Goal: Task Accomplishment & Management: Use online tool/utility

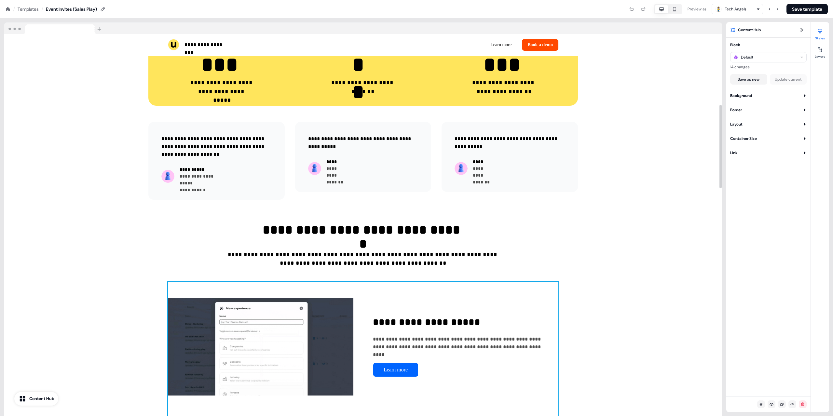
scroll to position [163, 0]
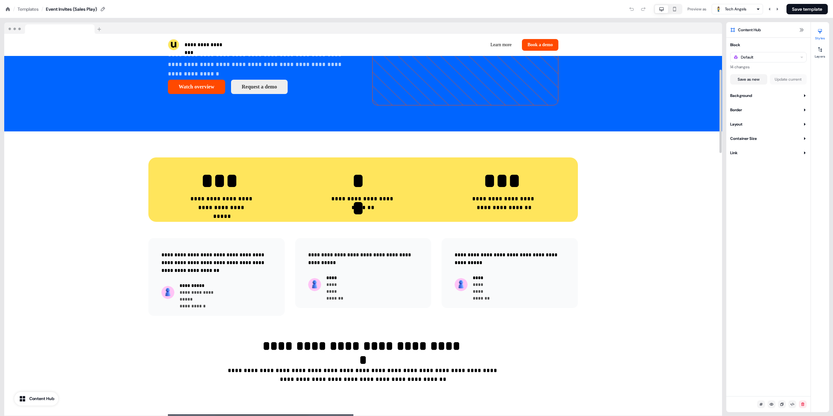
click at [23, 8] on div "Templates" at bounding box center [28, 9] width 21 height 7
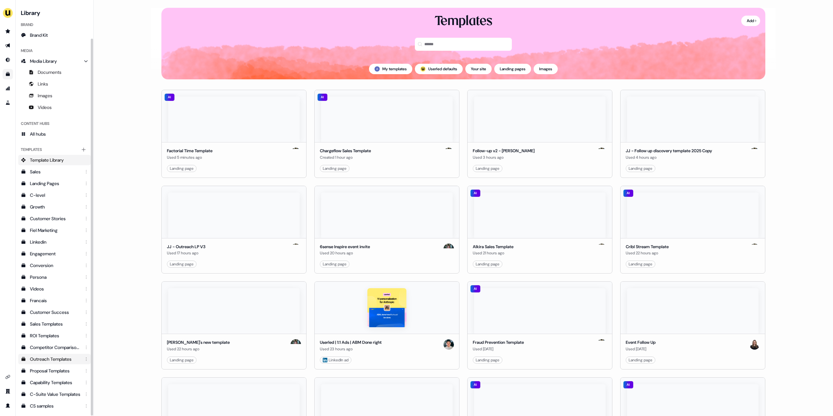
scroll to position [41, 0]
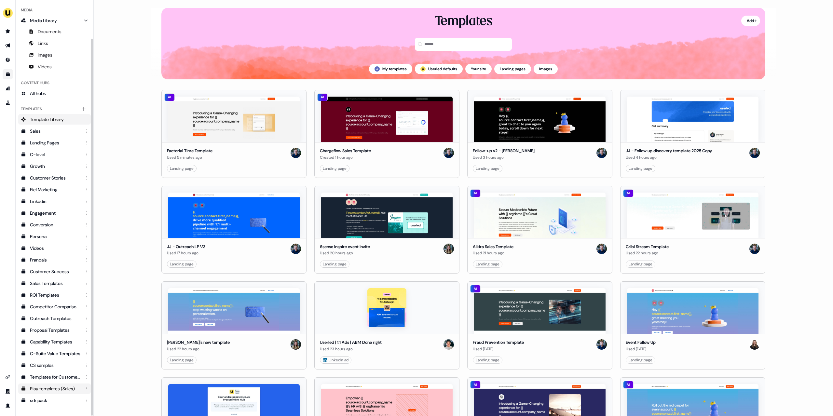
click at [58, 391] on div "Play templates (Sales)" at bounding box center [55, 389] width 50 height 7
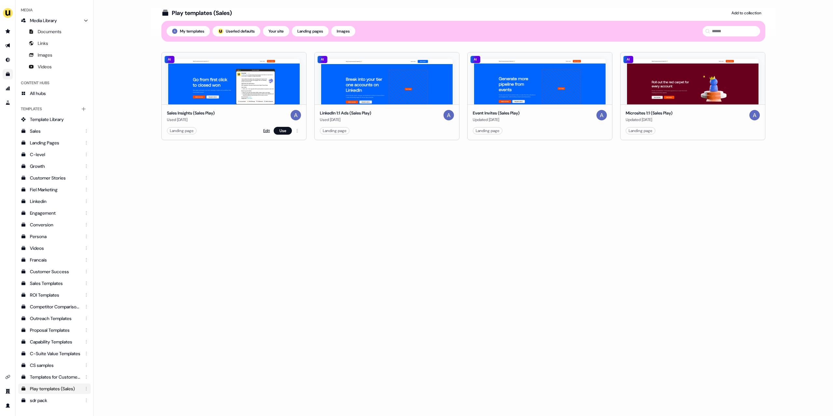
click at [265, 131] on link "Edit" at bounding box center [266, 131] width 7 height 7
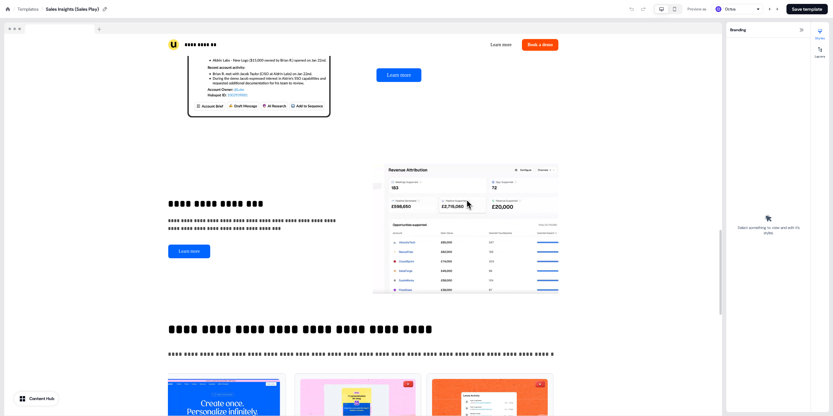
scroll to position [879, 0]
